Goal: Task Accomplishment & Management: Manage account settings

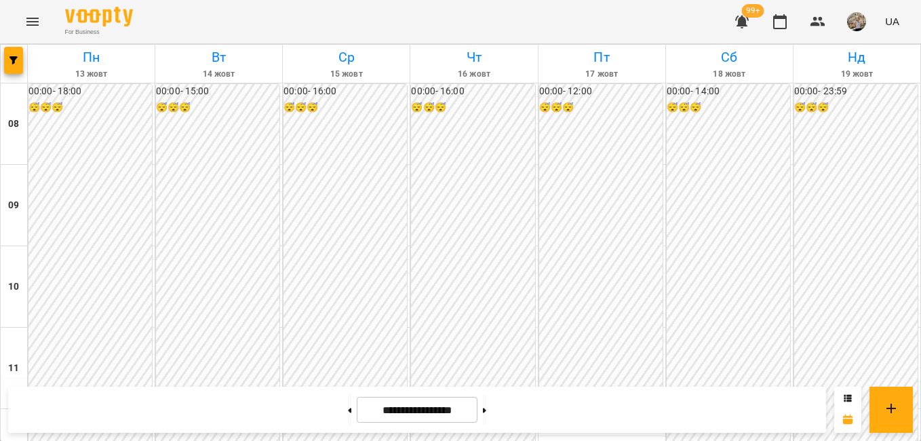
scroll to position [632, 0]
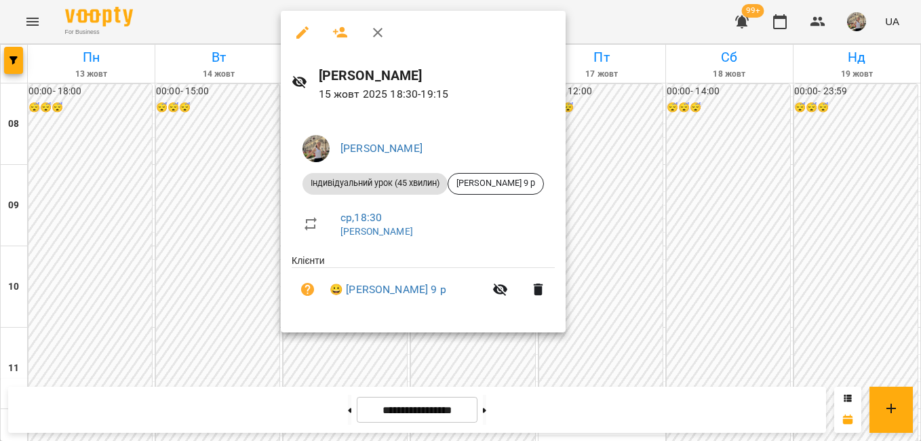
click at [188, 92] on div at bounding box center [460, 220] width 921 height 441
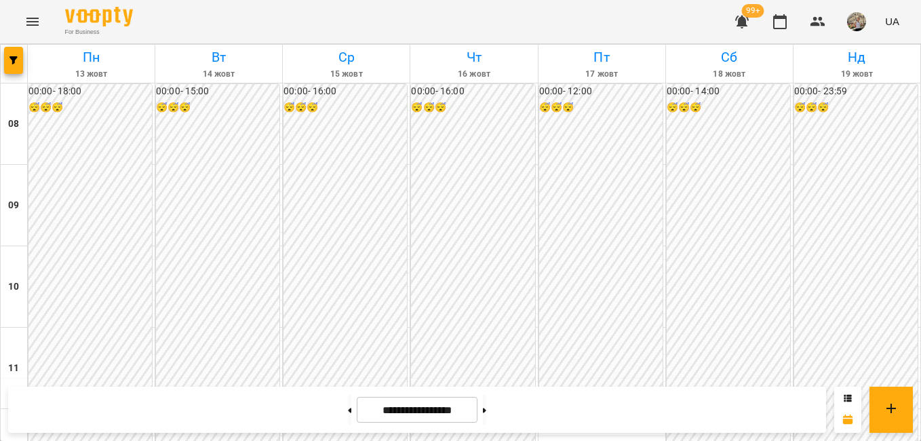
scroll to position [706, 0]
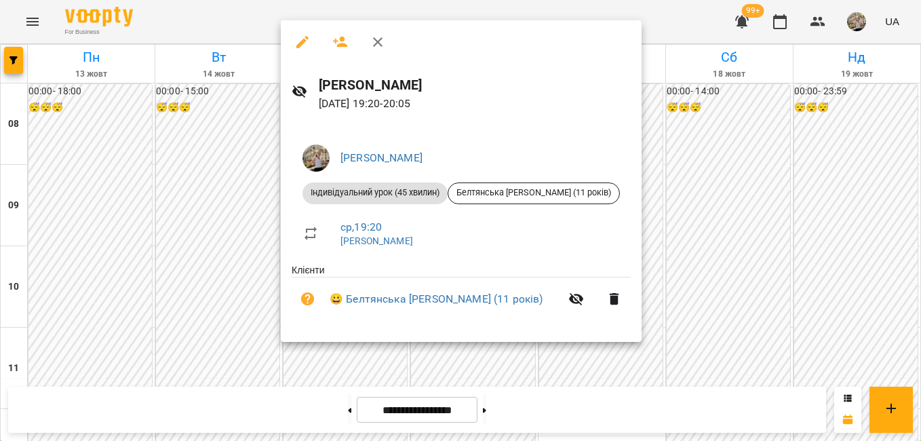
click at [677, 329] on div at bounding box center [460, 220] width 921 height 441
